Goal: Task Accomplishment & Management: Manage account settings

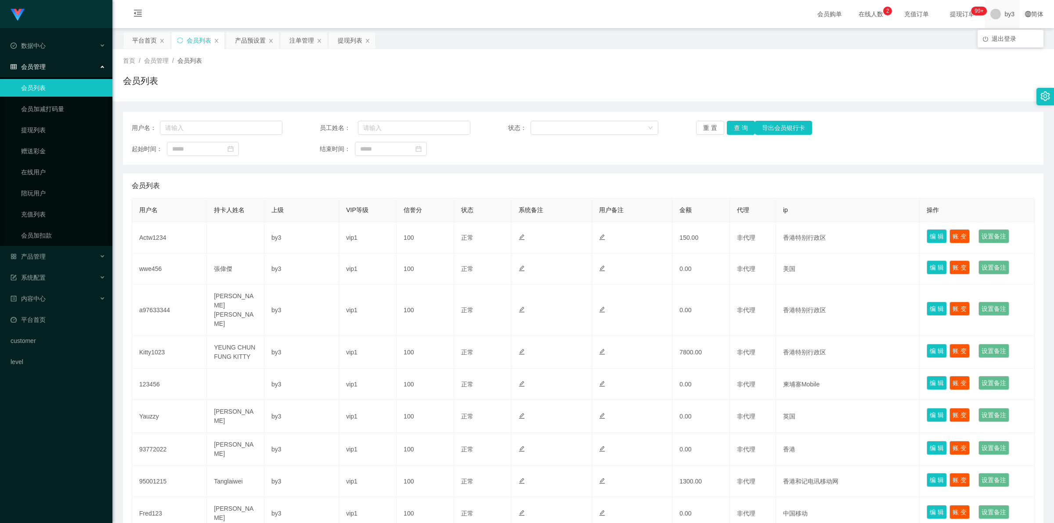
click at [278, 7] on span "by3" at bounding box center [1010, 14] width 10 height 28
click at [278, 40] on span "退出登录" at bounding box center [1004, 38] width 25 height 7
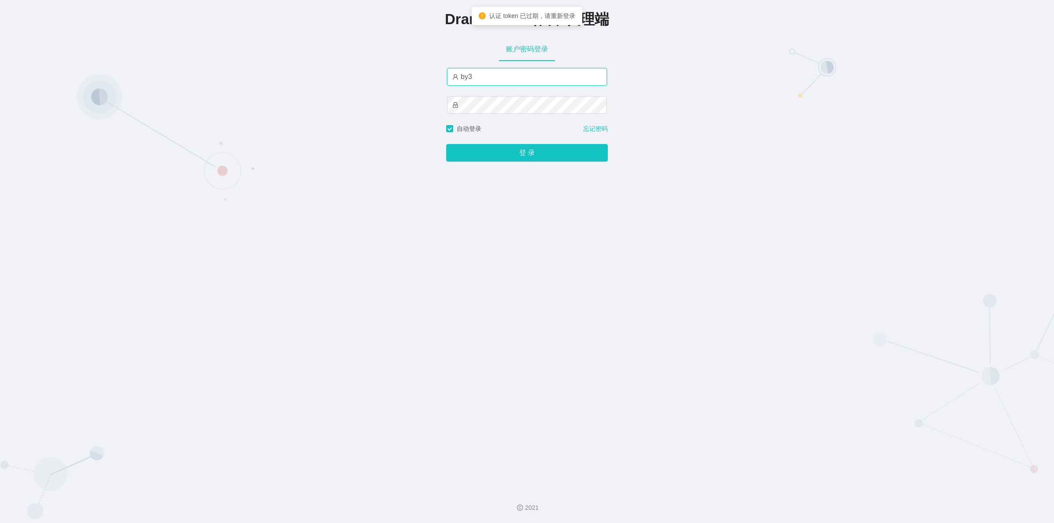
click at [278, 77] on input "by3" at bounding box center [527, 77] width 160 height 18
paste input "HK03"
type input "HK03"
click at [278, 159] on button "登 录" at bounding box center [527, 153] width 162 height 18
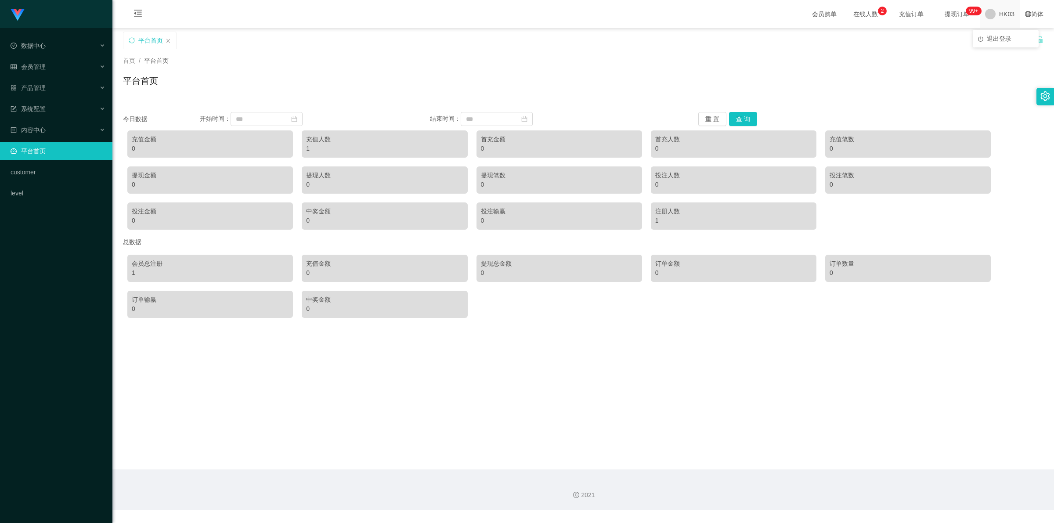
click at [278, 12] on span "HK03" at bounding box center [1006, 14] width 15 height 28
click at [278, 40] on span "退出登录" at bounding box center [999, 38] width 25 height 7
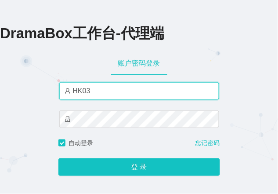
click at [104, 94] on input "HK03" at bounding box center [139, 91] width 160 height 18
paste input "8"
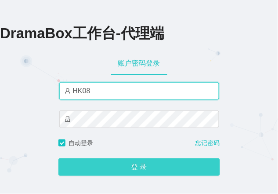
type input "HK08"
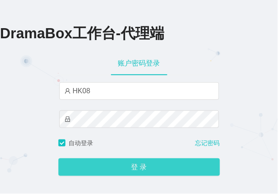
click at [112, 166] on button "登 录" at bounding box center [139, 167] width 162 height 18
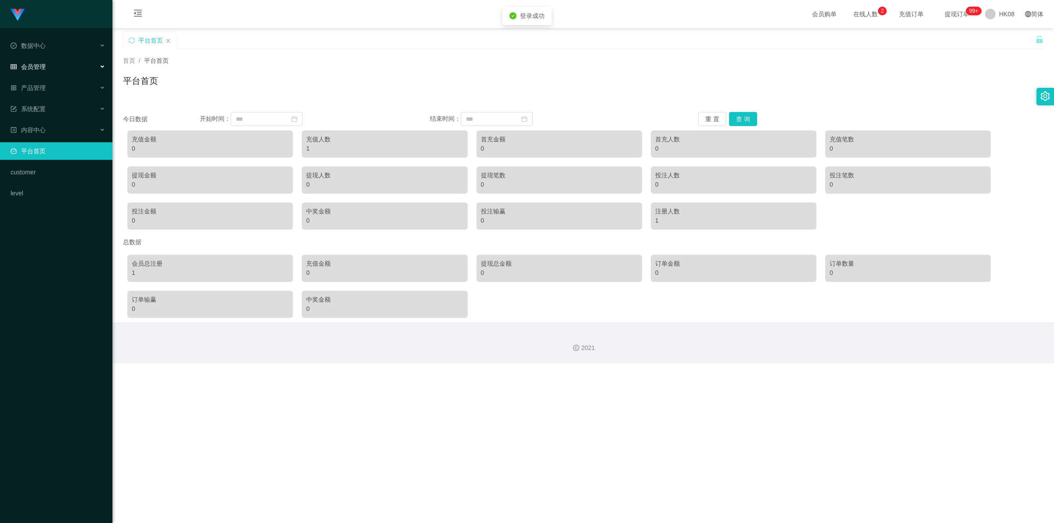
click at [47, 60] on div "会员管理" at bounding box center [56, 67] width 112 height 18
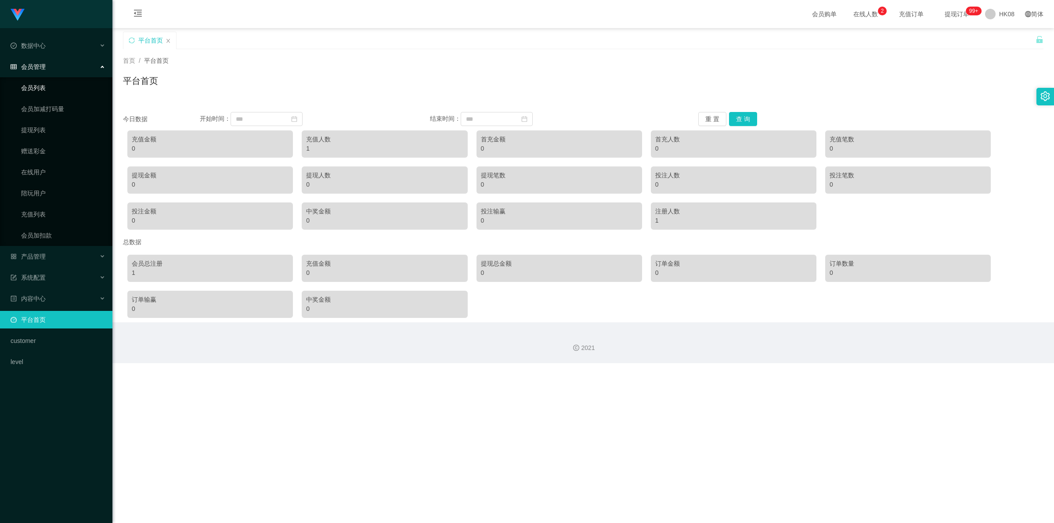
click at [42, 92] on link "会员列表" at bounding box center [63, 88] width 84 height 18
